Goal: Task Accomplishment & Management: Use online tool/utility

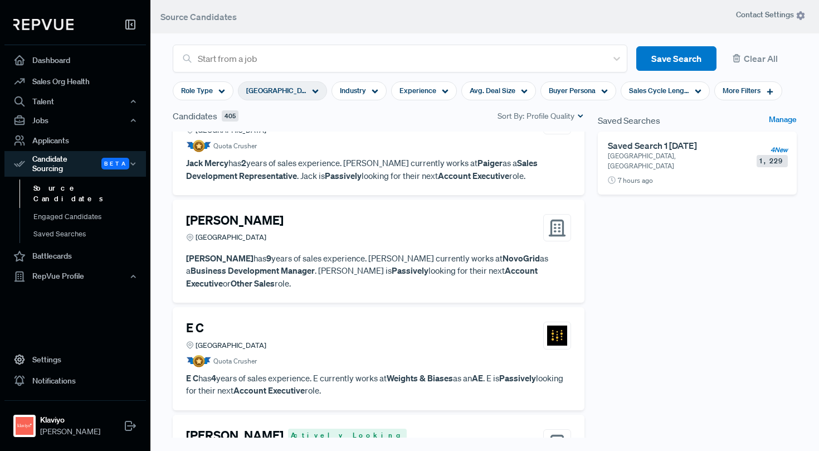
scroll to position [11747, 0]
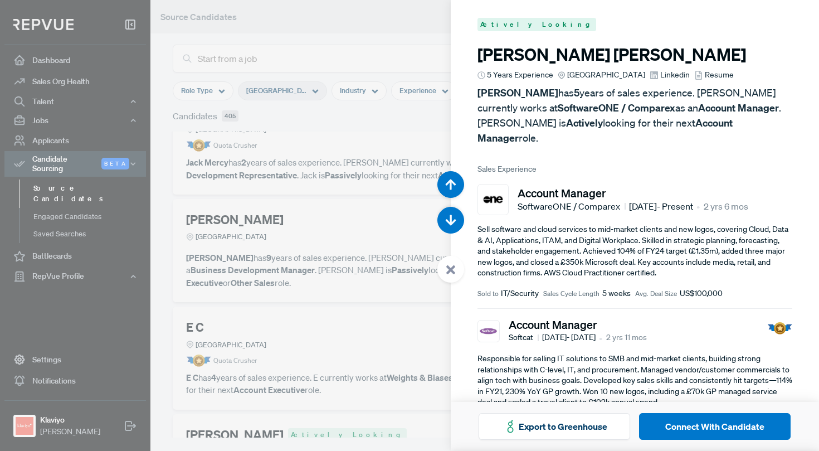
scroll to position [51386, 0]
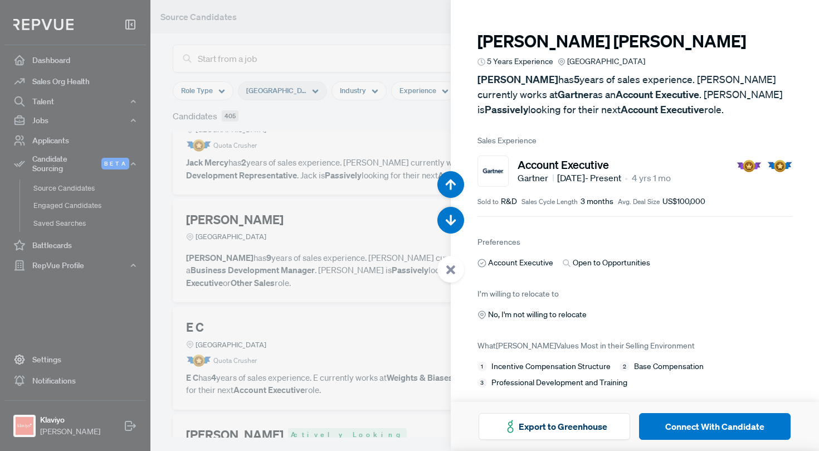
click at [272, 122] on div at bounding box center [409, 225] width 819 height 451
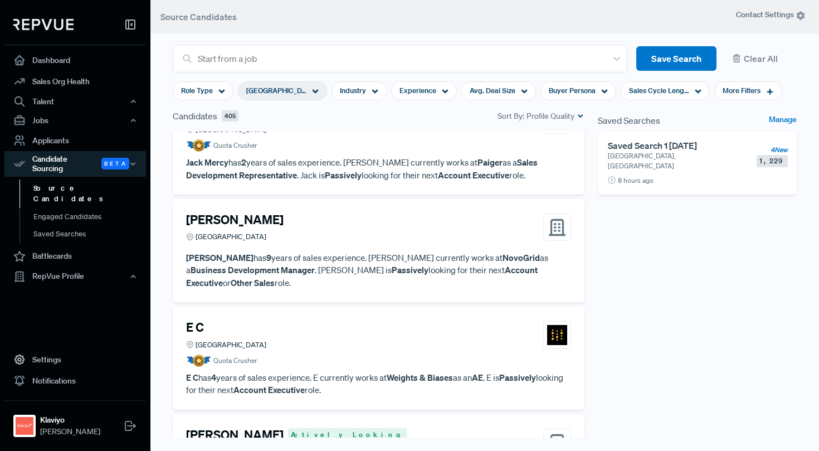
click at [315, 91] on use at bounding box center [316, 92] width 6 height 4
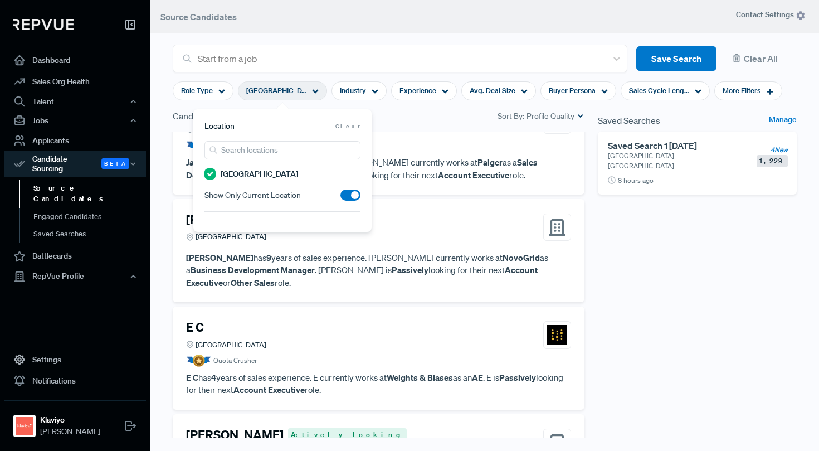
click at [211, 174] on Region "[GEOGRAPHIC_DATA]" at bounding box center [209, 173] width 11 height 11
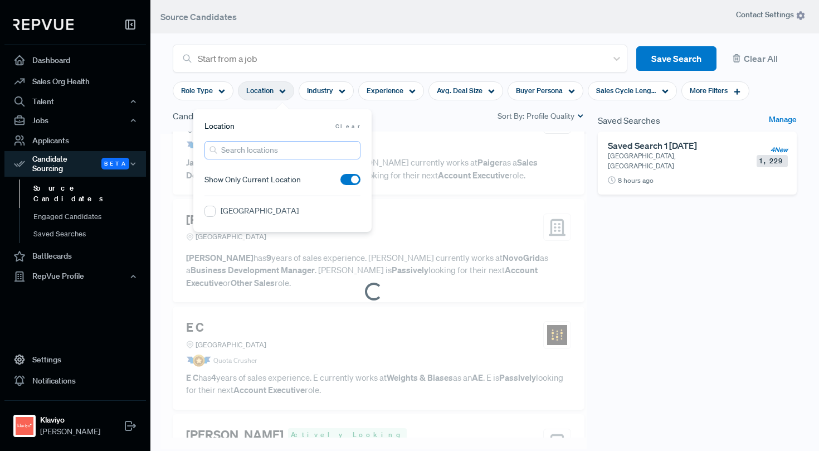
click at [241, 152] on input "search" at bounding box center [282, 150] width 156 height 18
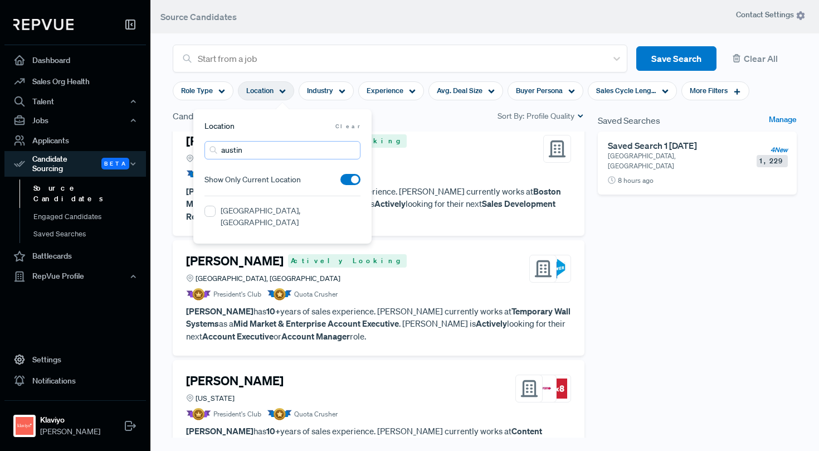
type input "Austin"
drag, startPoint x: 230, startPoint y: 165, endPoint x: 212, endPoint y: 213, distance: 50.6
click at [212, 213] on TX "[GEOGRAPHIC_DATA], [GEOGRAPHIC_DATA]" at bounding box center [209, 211] width 11 height 11
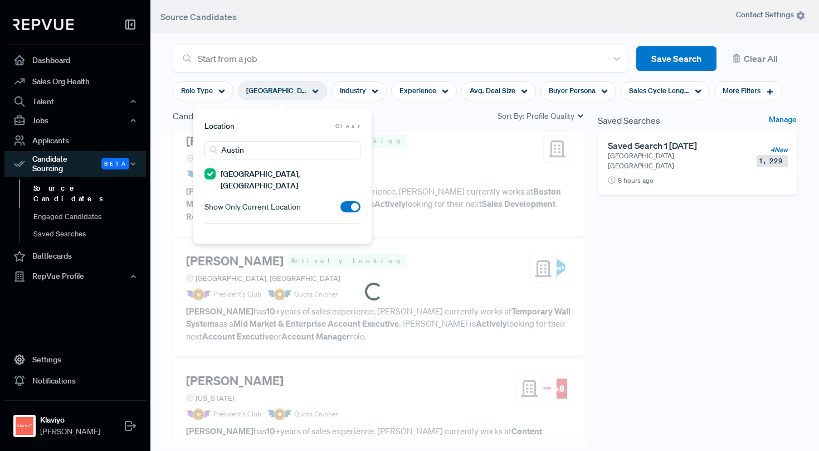
scroll to position [2382, 0]
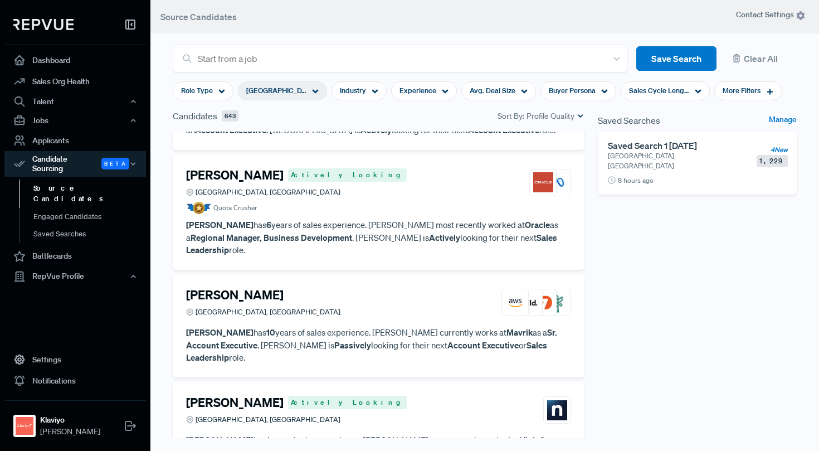
click at [421, 111] on div "Candidates 643 Sort By: Profile Quality" at bounding box center [379, 115] width 412 height 13
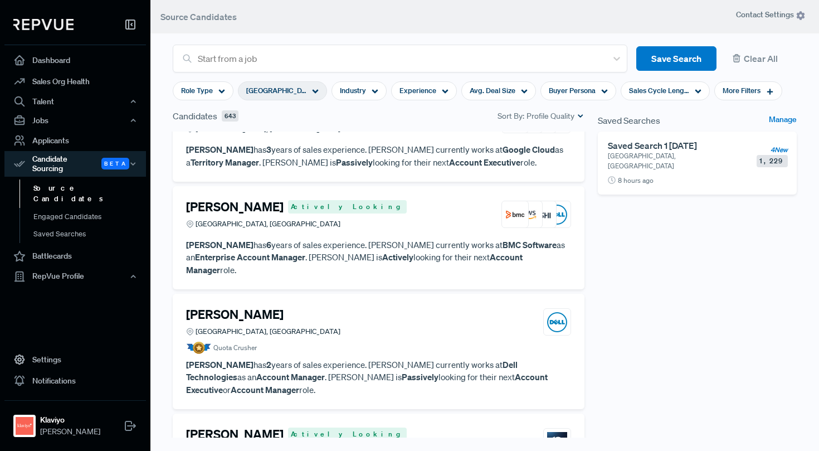
scroll to position [3577, 0]
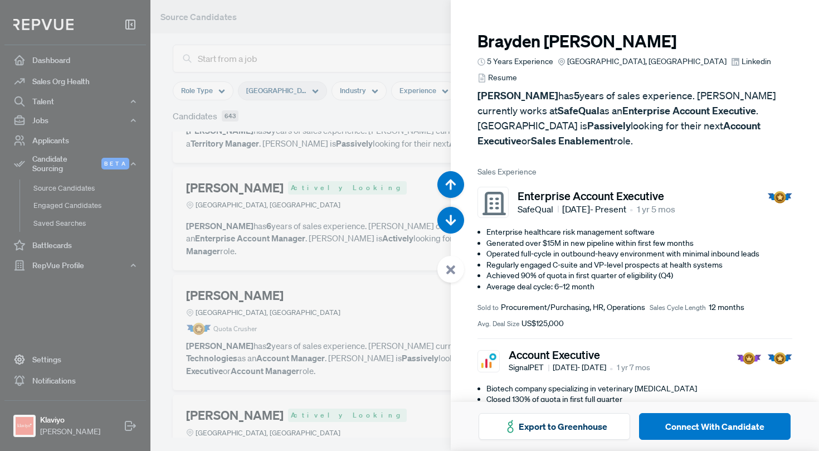
scroll to position [15776, 0]
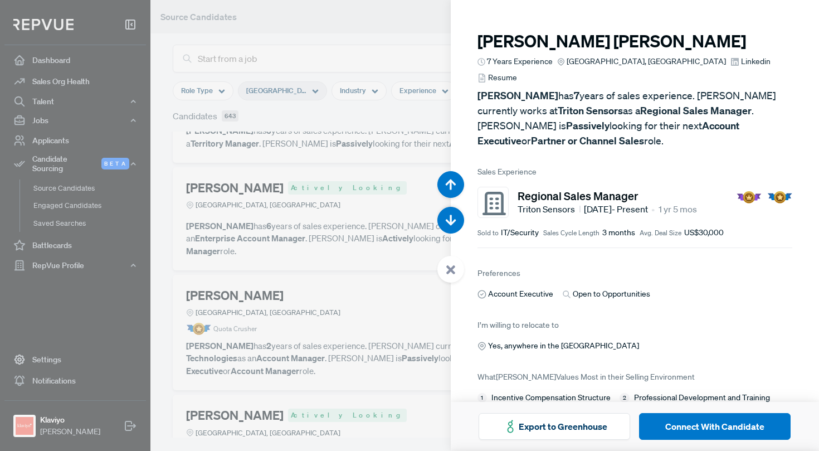
click at [741, 64] on span "Linkedin" at bounding box center [756, 62] width 30 height 12
click at [383, 167] on div at bounding box center [409, 225] width 819 height 451
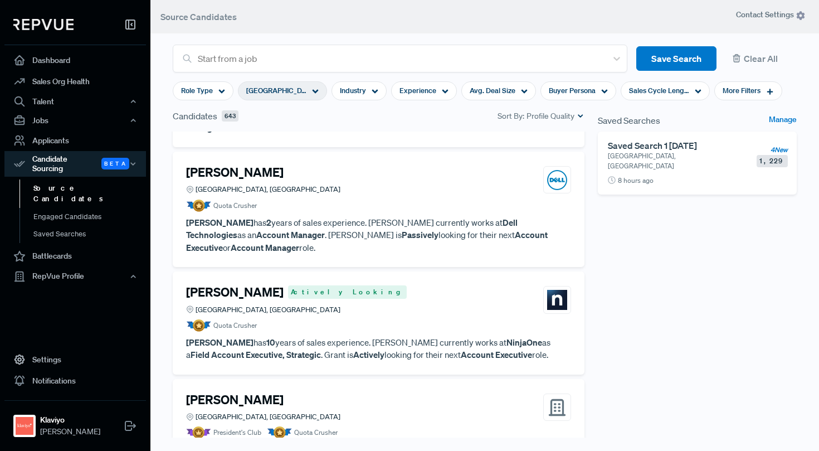
scroll to position [3705, 0]
